Goal: Task Accomplishment & Management: Use online tool/utility

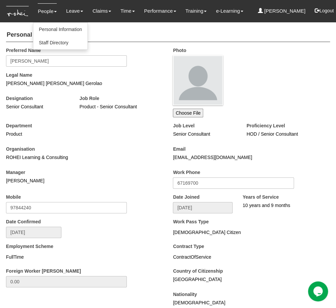
click at [45, 12] on link "People" at bounding box center [47, 11] width 19 height 16
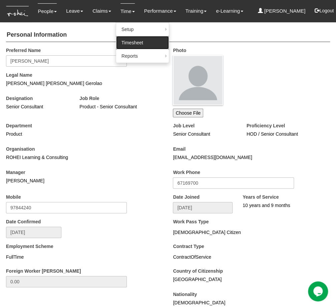
click at [125, 44] on link "Timesheet" at bounding box center [142, 42] width 53 height 13
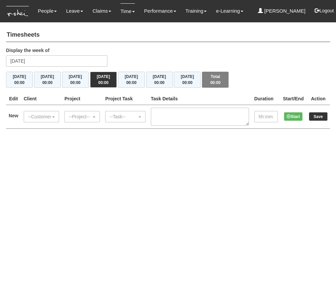
click at [288, 55] on div "Display the week of [DATE]" at bounding box center [168, 59] width 334 height 25
